Goal: Communication & Community: Answer question/provide support

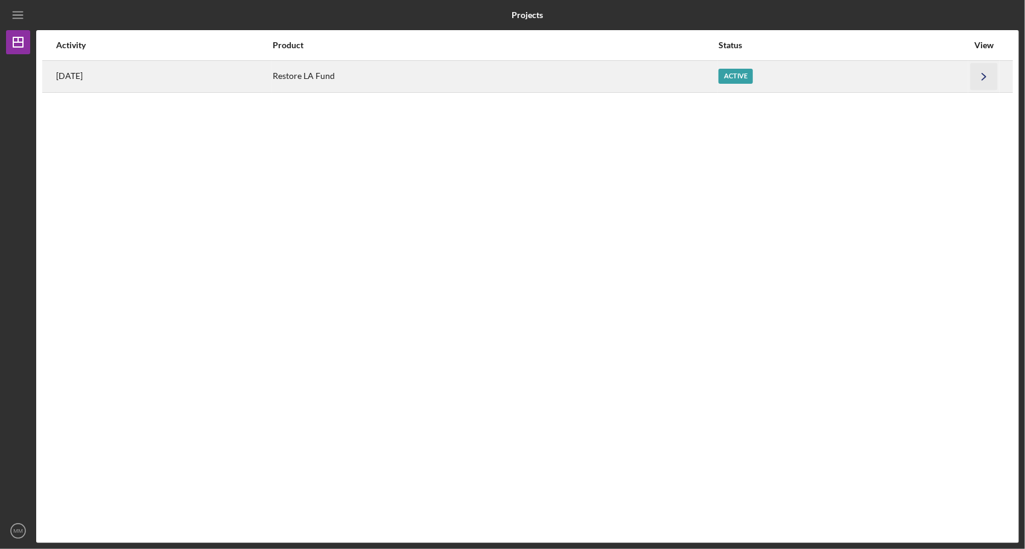
click at [981, 75] on icon "Icon/Navigate" at bounding box center [984, 76] width 27 height 27
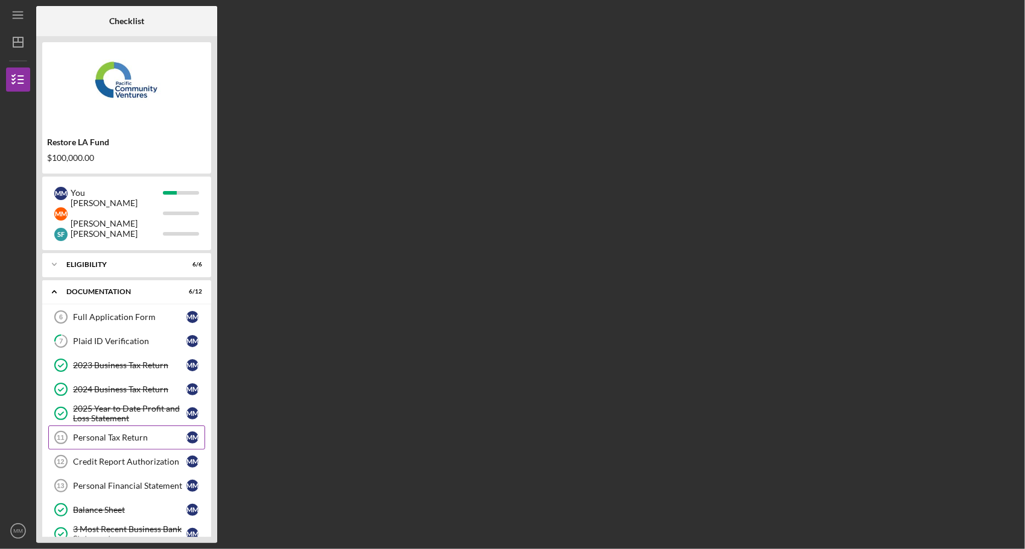
click at [122, 437] on div "Personal Tax Return" at bounding box center [129, 438] width 113 height 10
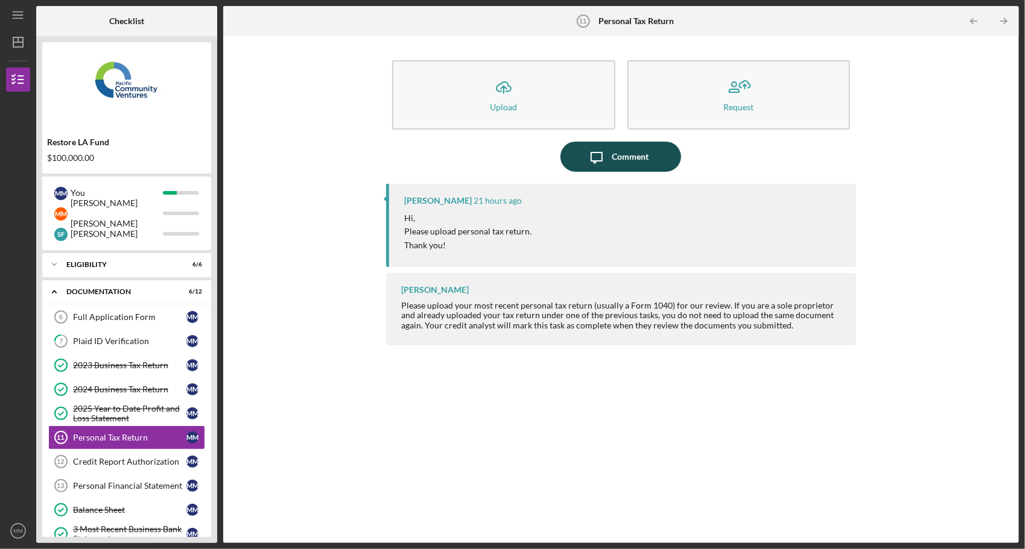
click at [625, 152] on div "Comment" at bounding box center [630, 157] width 37 height 30
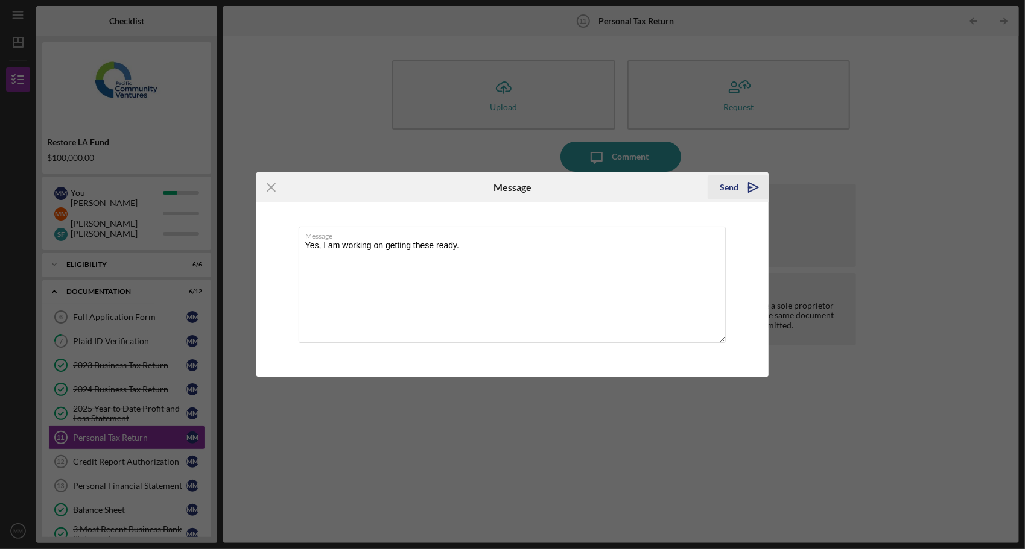
type textarea "Yes, I am working on getting these ready."
click at [726, 187] on div "Send" at bounding box center [729, 188] width 19 height 24
